Goal: Check status: Check status

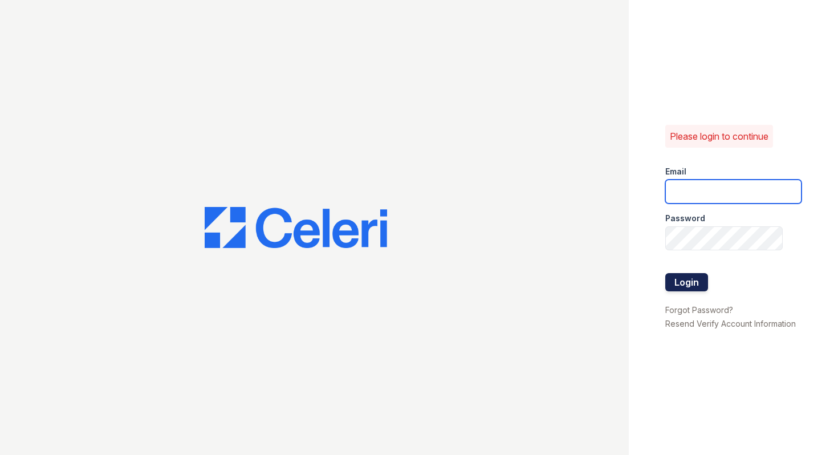
type input "shiv@auranewyork.com"
click at [694, 276] on button "Login" at bounding box center [686, 282] width 43 height 18
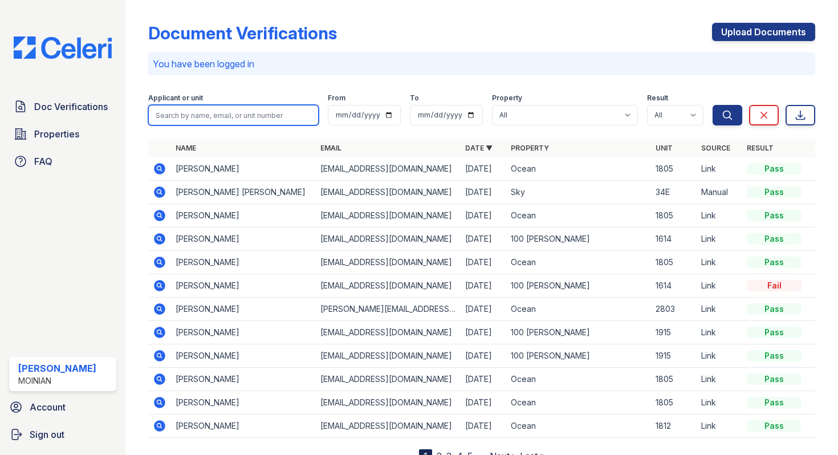
click at [198, 118] on input "search" at bounding box center [233, 115] width 170 height 21
paste input "PricewaterhouseCoopers"
type input "P"
type input "brock"
click at [713, 105] on button "Search" at bounding box center [728, 115] width 30 height 21
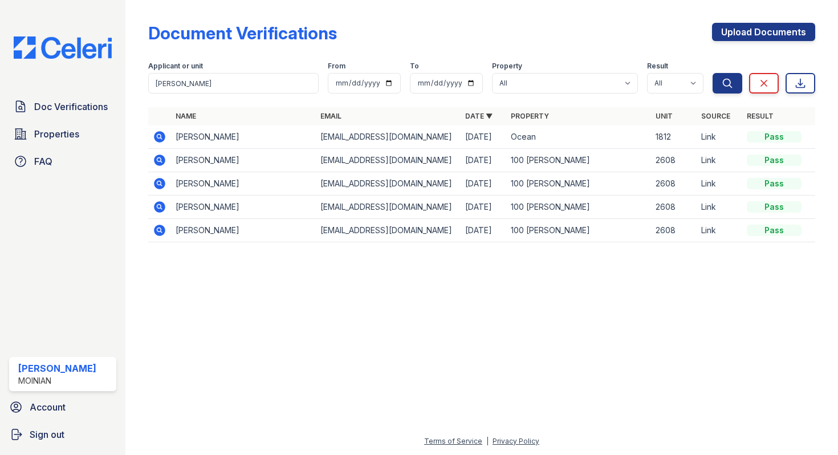
click at [160, 137] on icon at bounding box center [160, 137] width 14 height 14
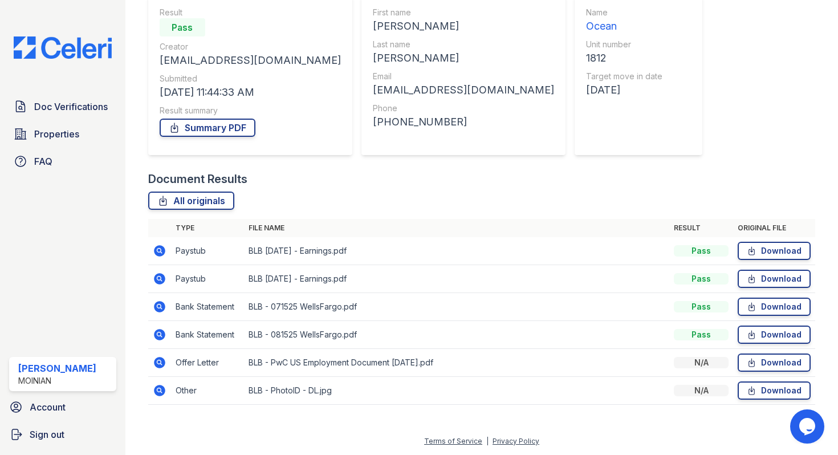
click at [157, 363] on icon at bounding box center [160, 363] width 14 height 14
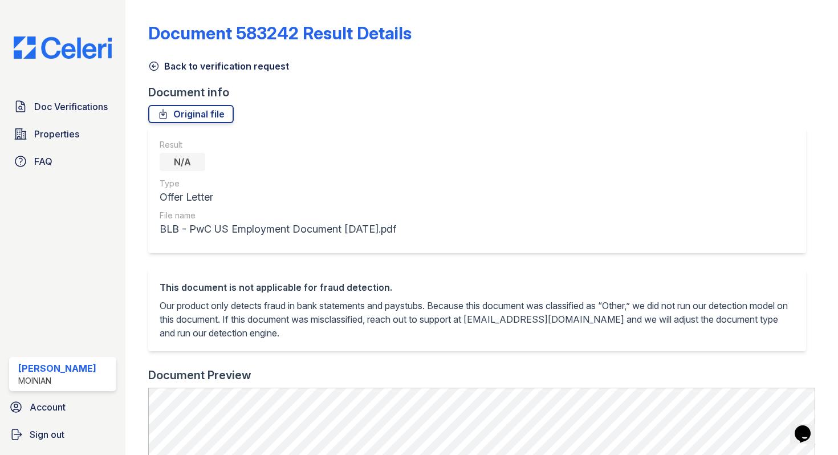
click at [153, 70] on icon at bounding box center [153, 65] width 11 height 11
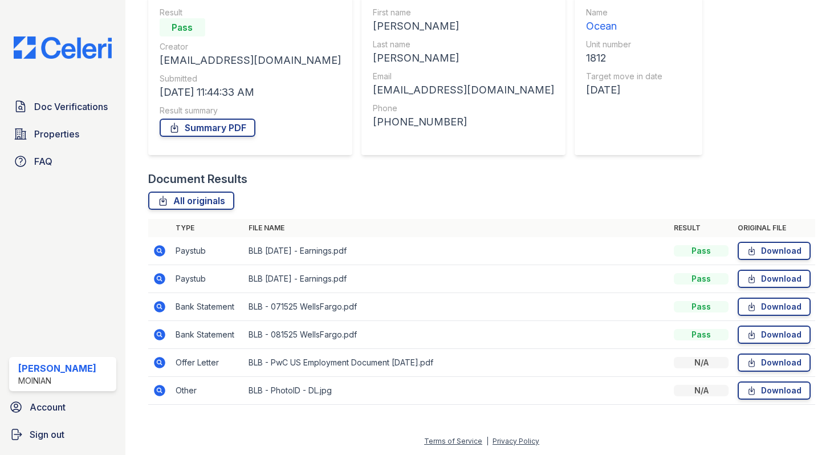
scroll to position [109, 0]
click at [163, 335] on icon at bounding box center [159, 334] width 11 height 11
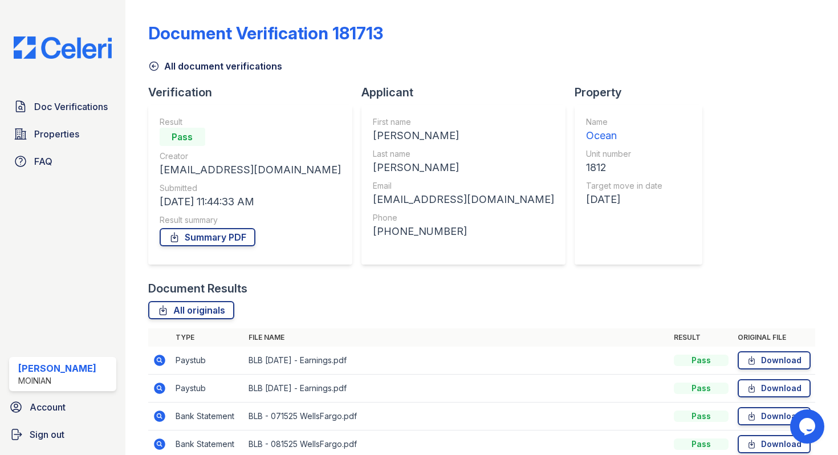
click at [148, 67] on icon at bounding box center [153, 65] width 11 height 11
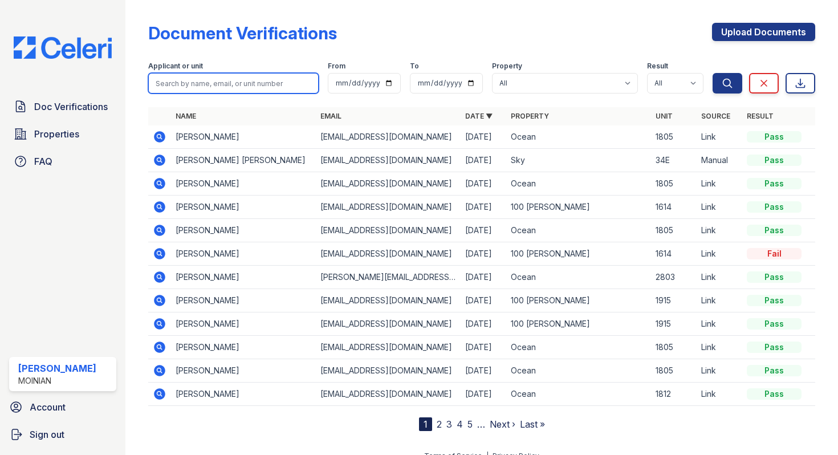
click at [188, 86] on input "search" at bounding box center [233, 83] width 170 height 21
paste input "[PERSON_NAME]"
type input "[PERSON_NAME]"
click at [713, 73] on button "Search" at bounding box center [728, 83] width 30 height 21
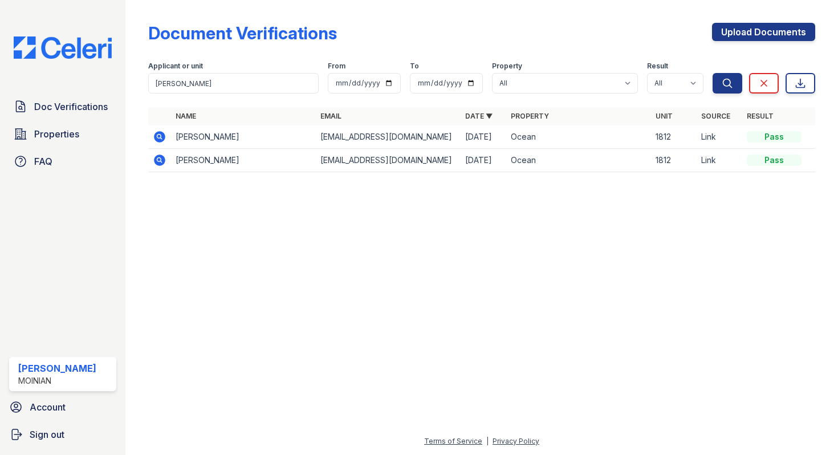
click at [158, 137] on icon at bounding box center [158, 136] width 3 height 3
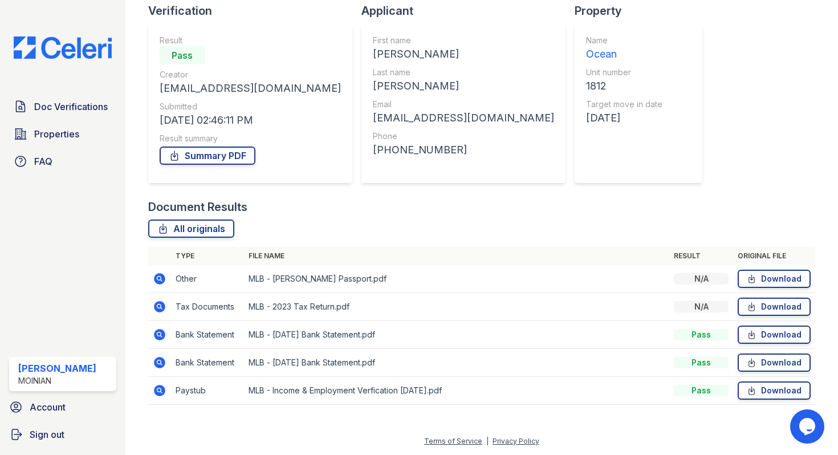
click at [157, 388] on icon at bounding box center [160, 391] width 14 height 14
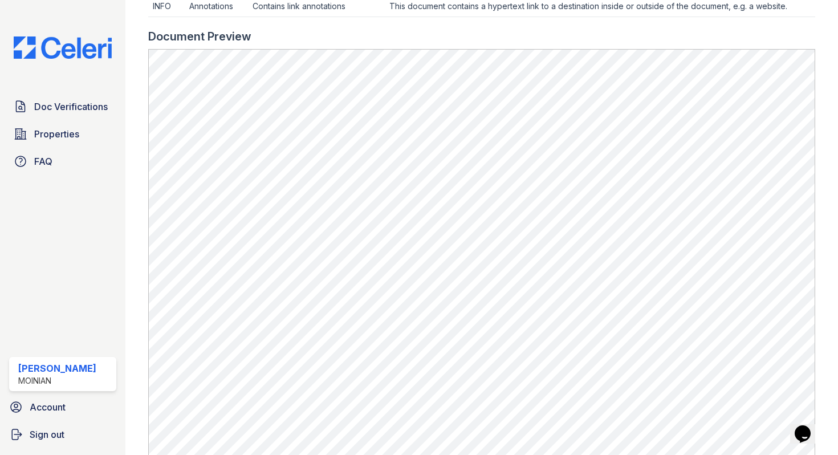
scroll to position [461, 0]
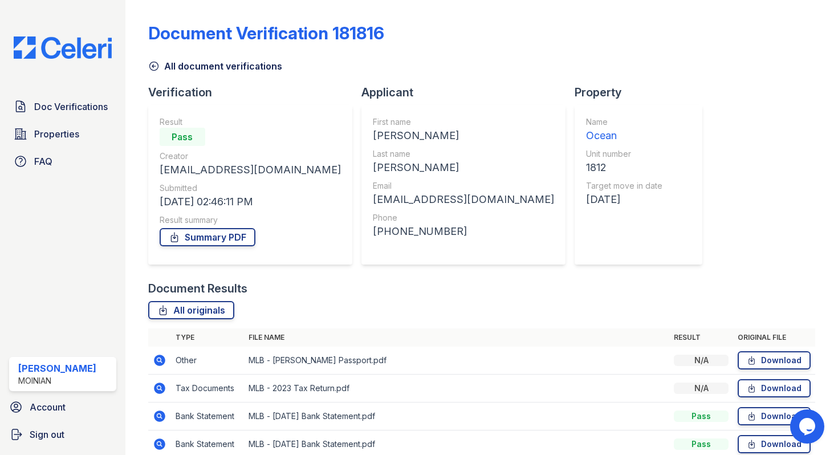
scroll to position [82, 0]
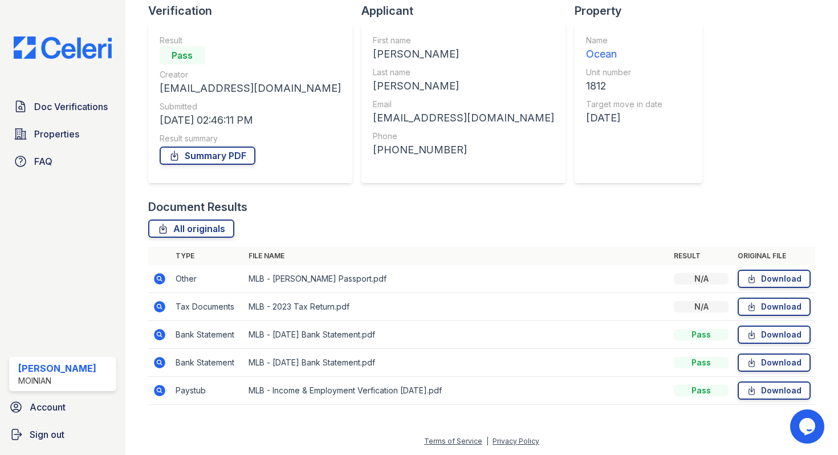
click at [162, 392] on icon at bounding box center [159, 390] width 11 height 11
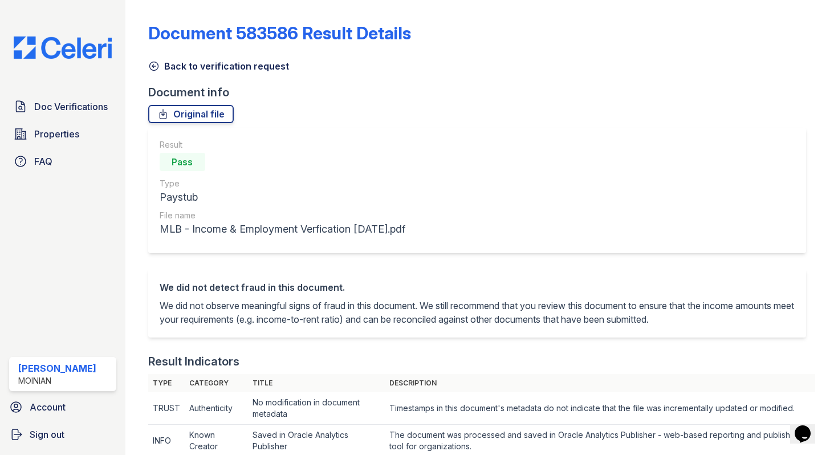
click at [155, 66] on icon at bounding box center [153, 66] width 9 height 9
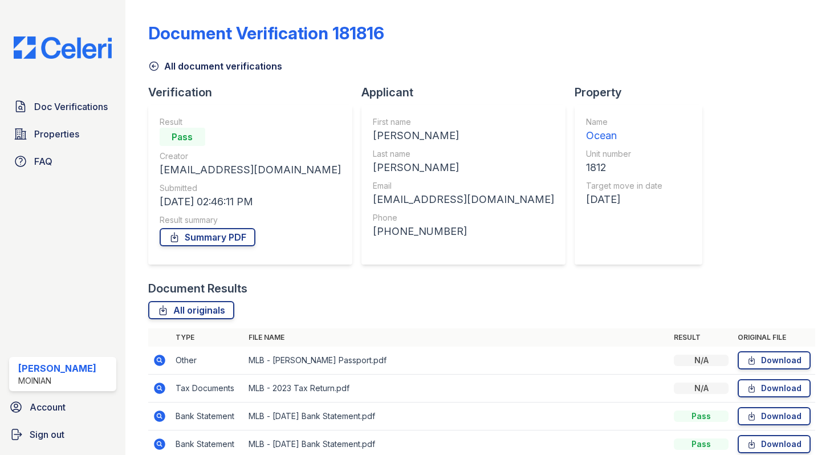
scroll to position [82, 0]
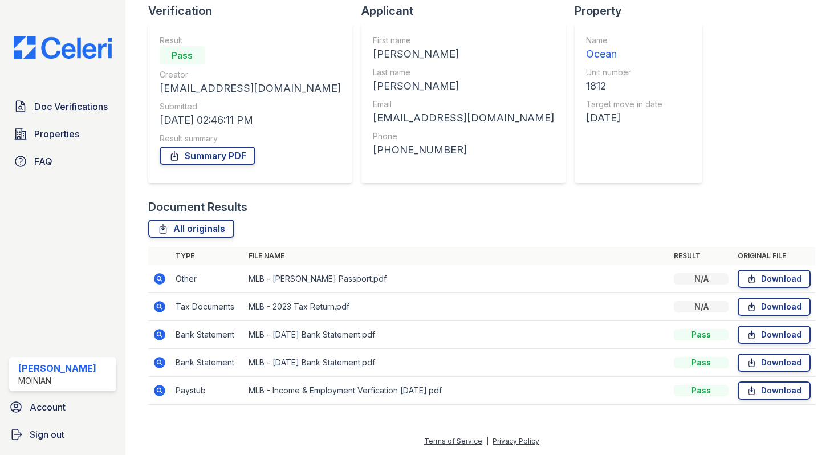
click at [157, 332] on icon at bounding box center [159, 334] width 11 height 11
